Goal: Find contact information: Find contact information

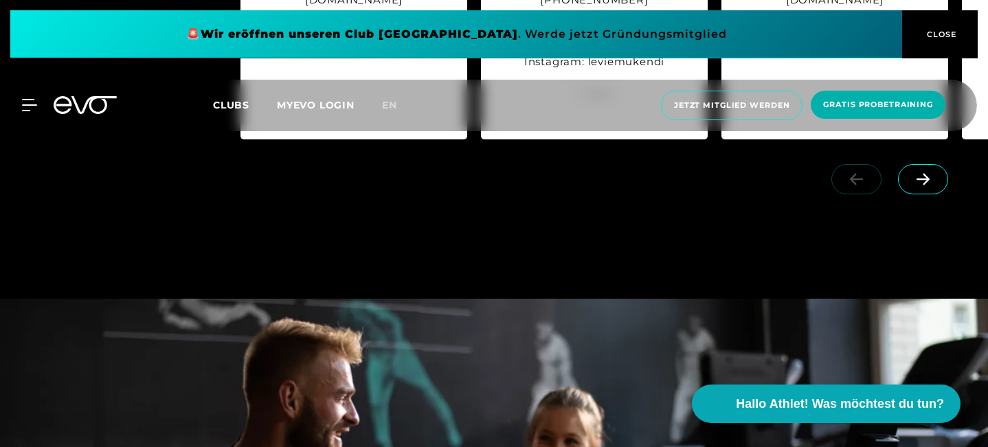
scroll to position [1803, 0]
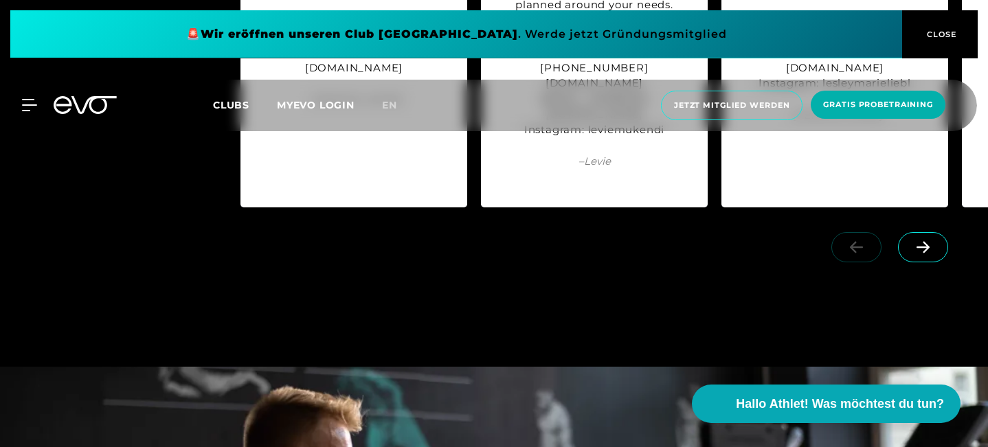
click at [911, 258] on span at bounding box center [923, 247] width 50 height 30
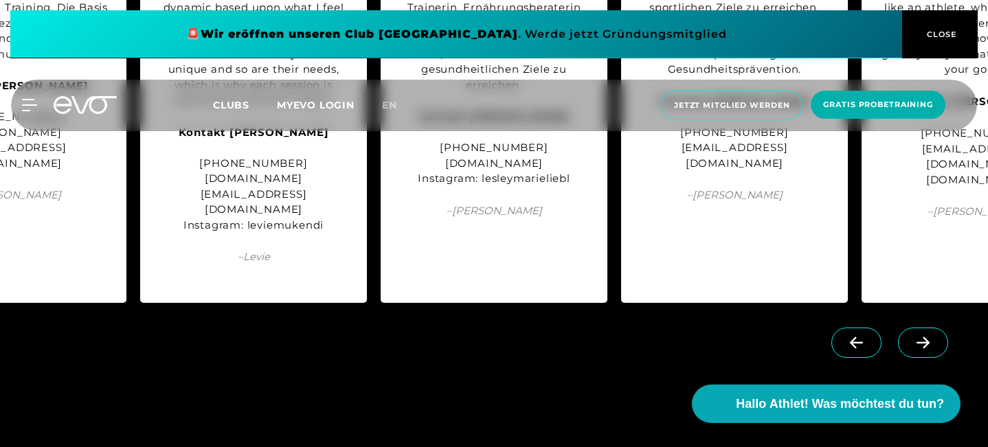
scroll to position [1731, 0]
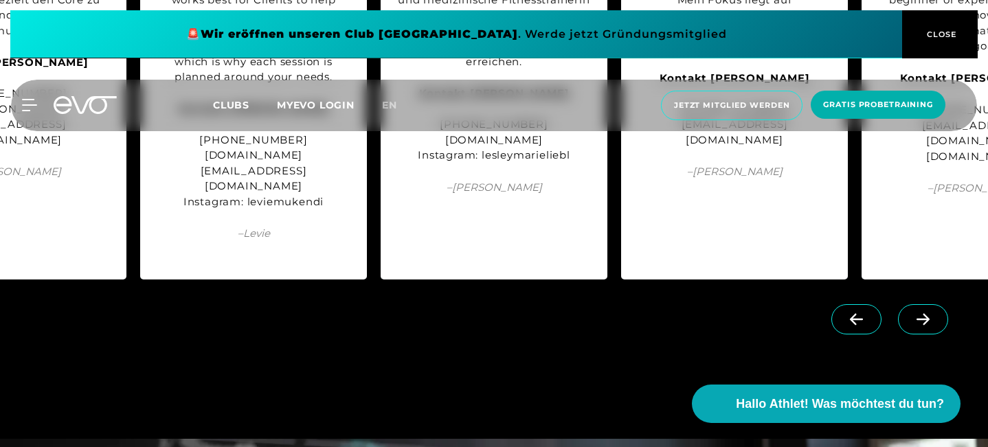
click at [916, 328] on span at bounding box center [923, 319] width 50 height 30
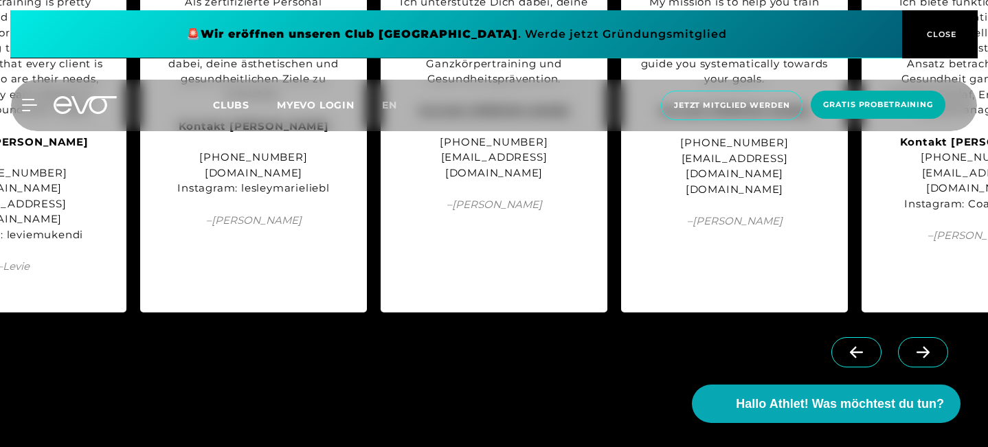
scroll to position [1710, 0]
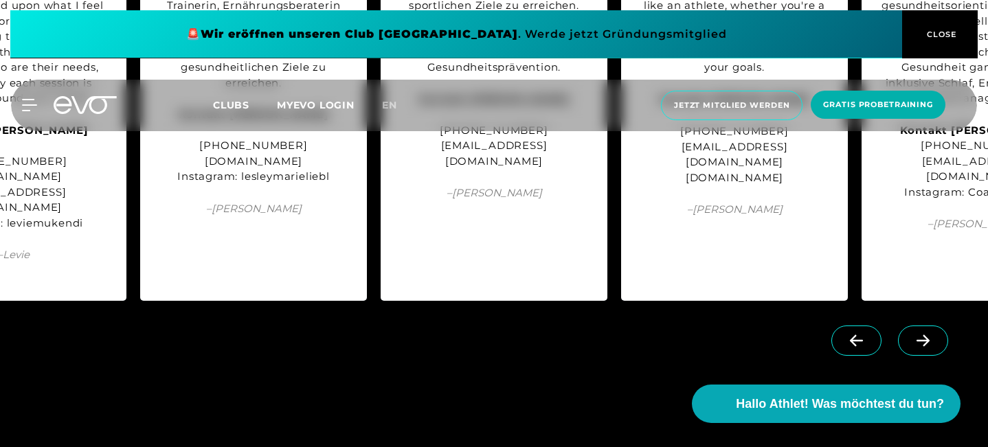
click at [917, 329] on span at bounding box center [923, 341] width 50 height 30
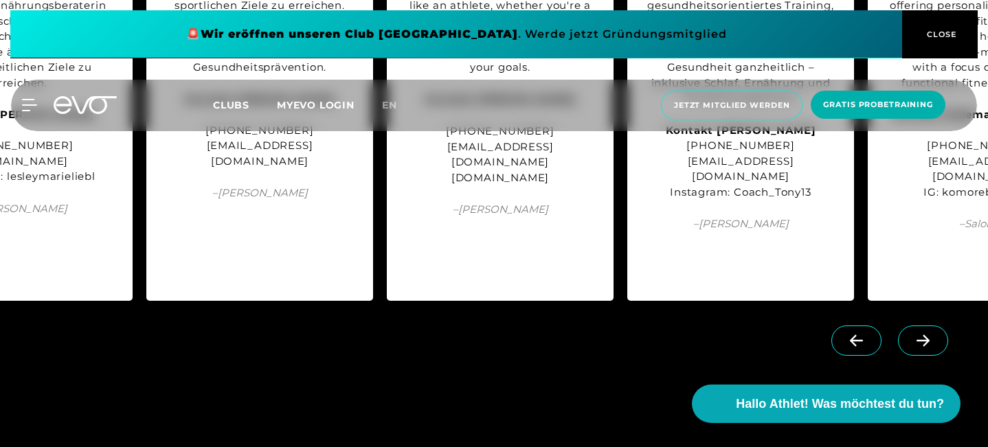
click at [917, 339] on icon at bounding box center [922, 341] width 13 height 12
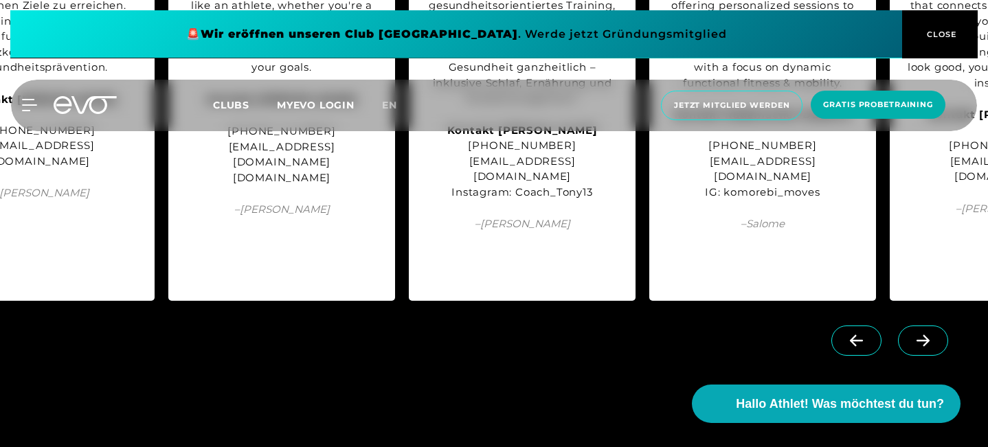
click at [918, 342] on icon at bounding box center [923, 340] width 24 height 12
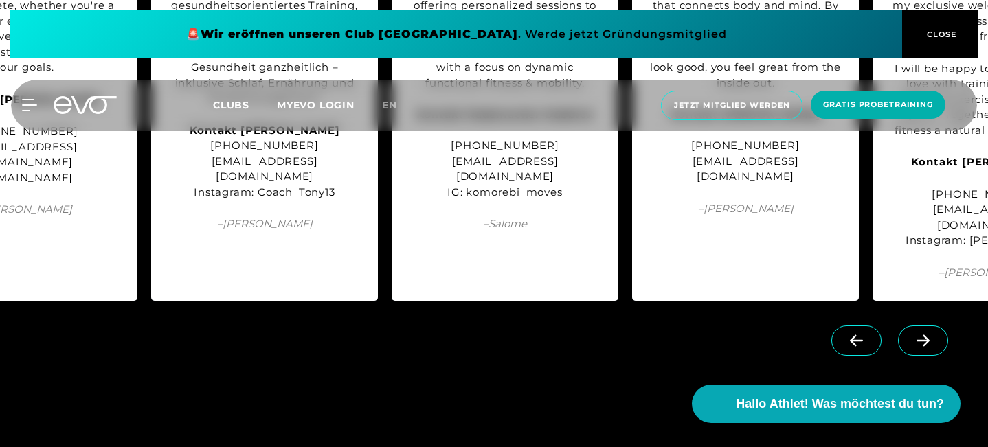
click at [918, 342] on icon at bounding box center [923, 340] width 24 height 12
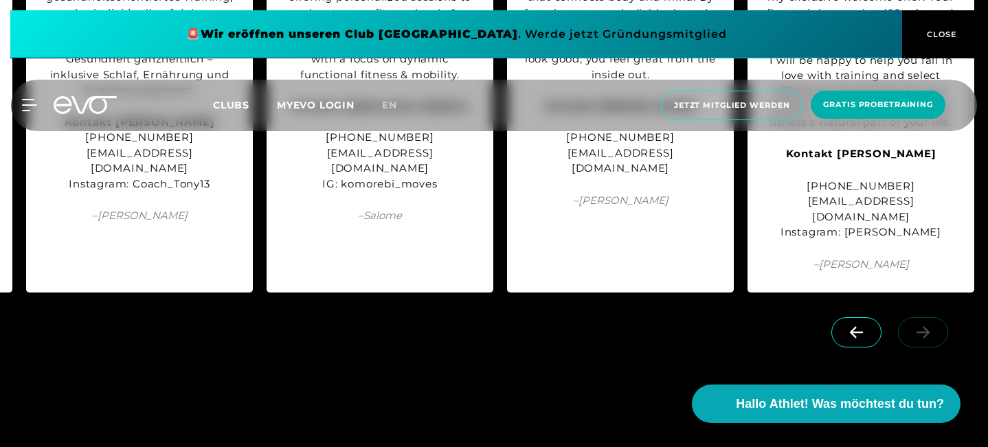
scroll to position [1729, 0]
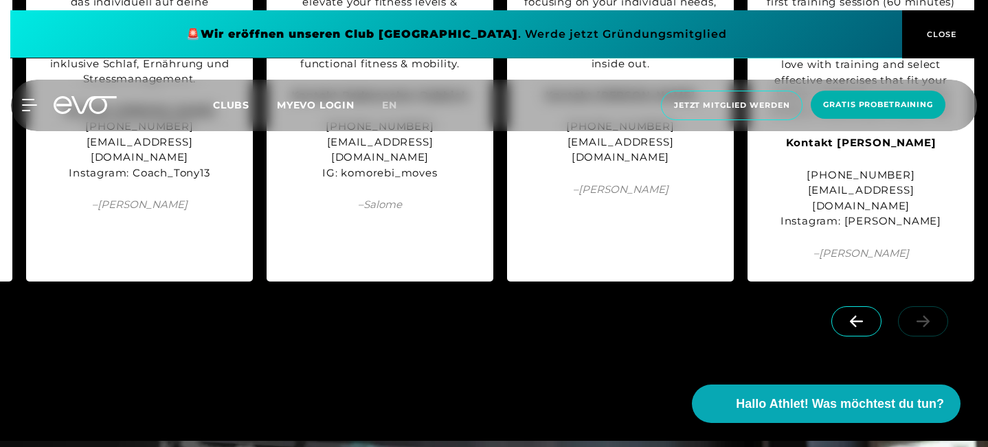
click at [924, 324] on div at bounding box center [892, 333] width 191 height 77
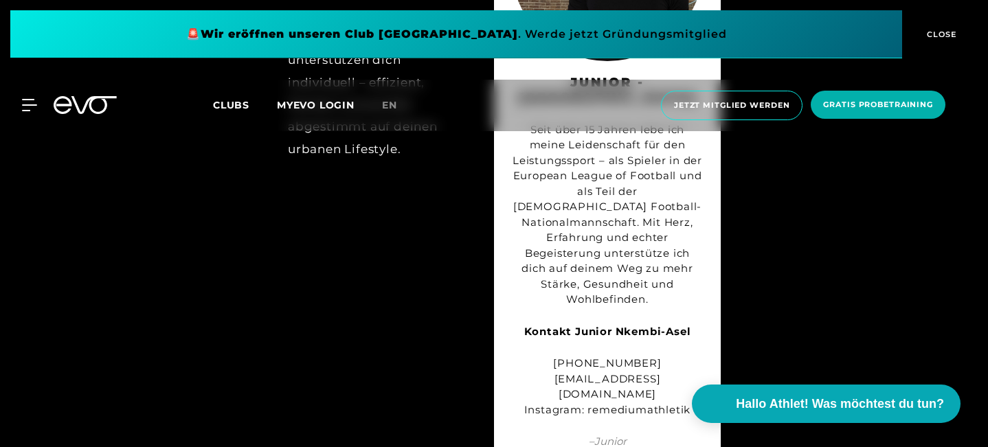
scroll to position [5128, 0]
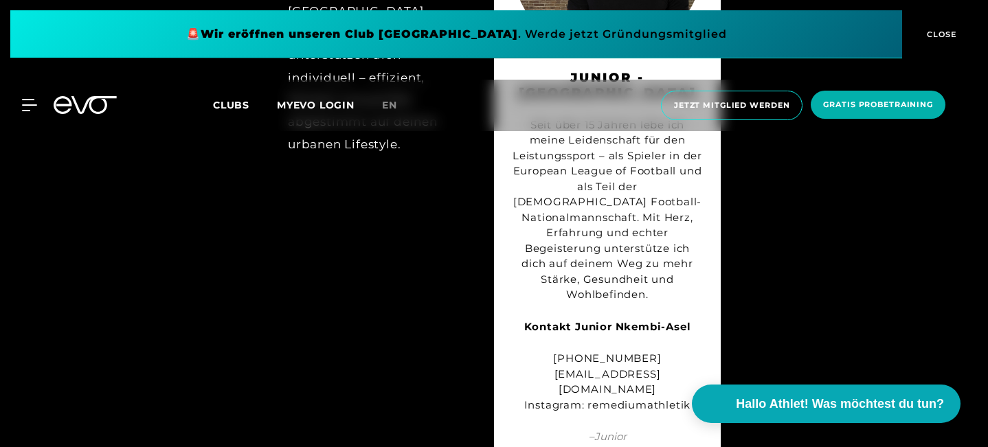
drag, startPoint x: 549, startPoint y: 284, endPoint x: 675, endPoint y: 270, distance: 126.5
click at [675, 270] on div "Seit über 15 Jahren lebe ich meine Leidenschaft für den Leistungssport – als Sp…" at bounding box center [607, 265] width 192 height 296
drag, startPoint x: 656, startPoint y: 281, endPoint x: 554, endPoint y: 275, distance: 101.8
click at [554, 351] on div "[PHONE_NUMBER] [EMAIL_ADDRESS][DOMAIN_NAME] Instagram: remediumathletik" at bounding box center [607, 382] width 192 height 62
copy div "[PHONE_NUMBER]"
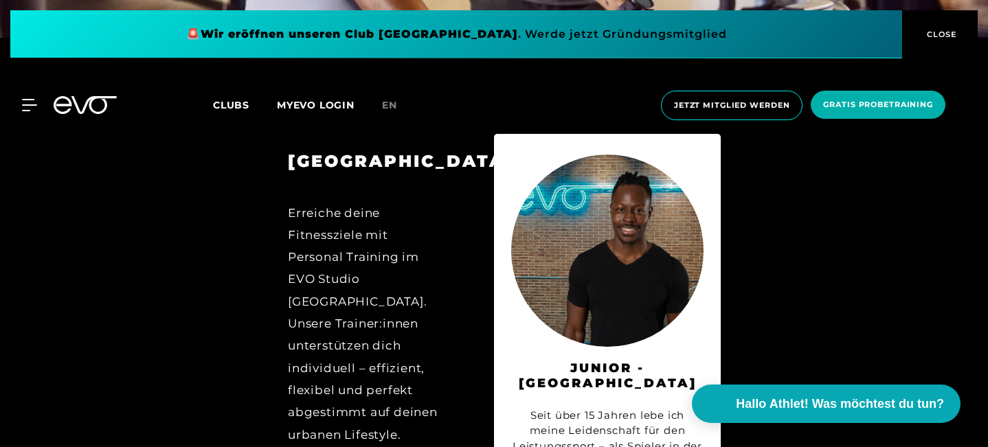
scroll to position [4821, 0]
